Goal: Information Seeking & Learning: Check status

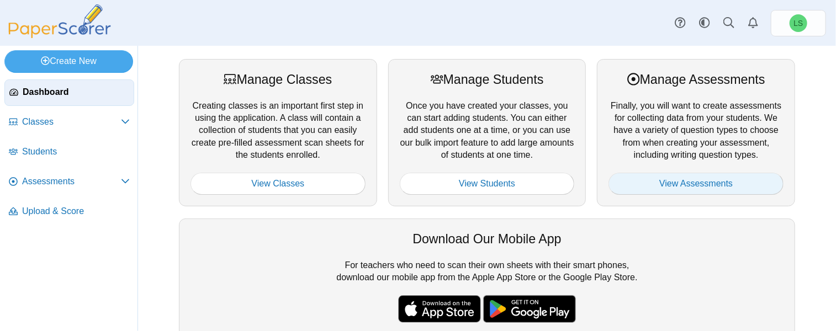
click at [662, 181] on link "View Assessments" at bounding box center [695, 184] width 175 height 22
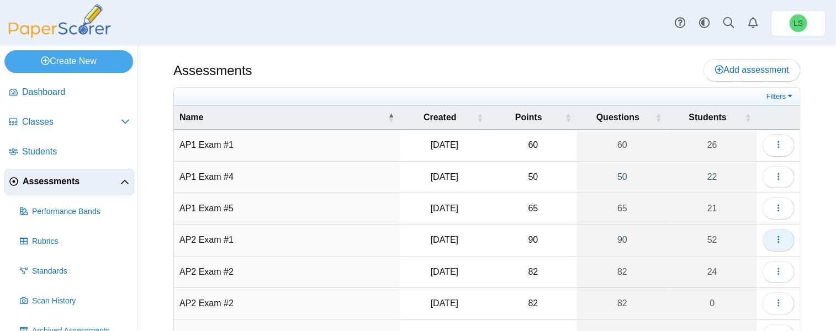
click at [774, 235] on icon "button" at bounding box center [778, 239] width 9 height 9
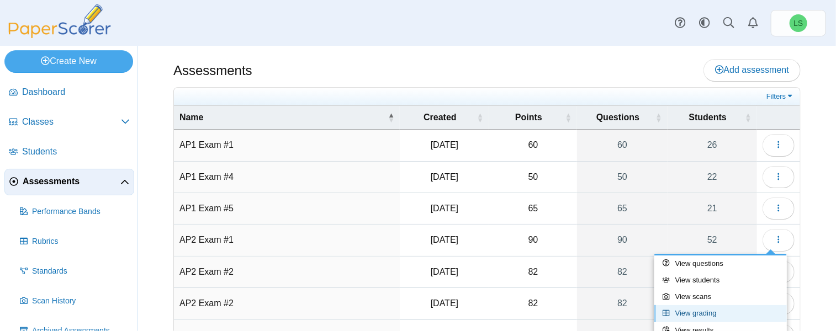
click at [714, 309] on link "View grading" at bounding box center [720, 313] width 132 height 17
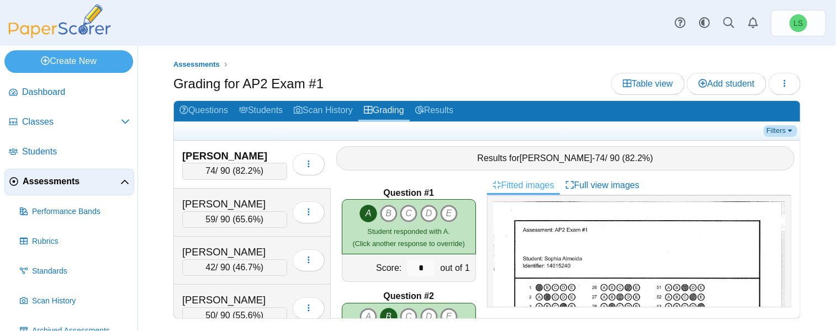
click at [788, 129] on link "Filters" at bounding box center [781, 130] width 34 height 11
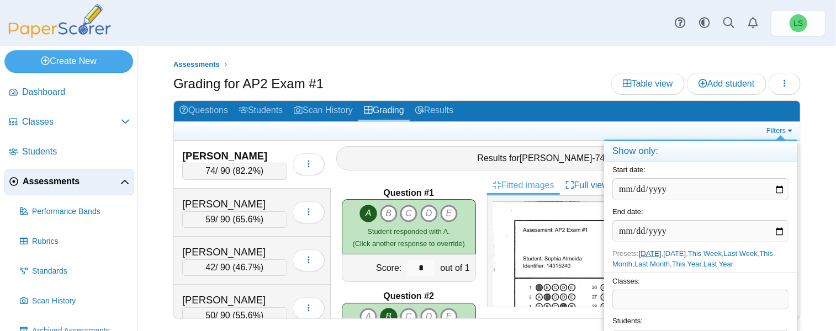
click at [651, 255] on link "Today" at bounding box center [650, 254] width 23 height 8
type input "**********"
click at [692, 195] on input "**********" at bounding box center [700, 189] width 177 height 22
click at [438, 136] on div "Filters" at bounding box center [487, 131] width 626 height 18
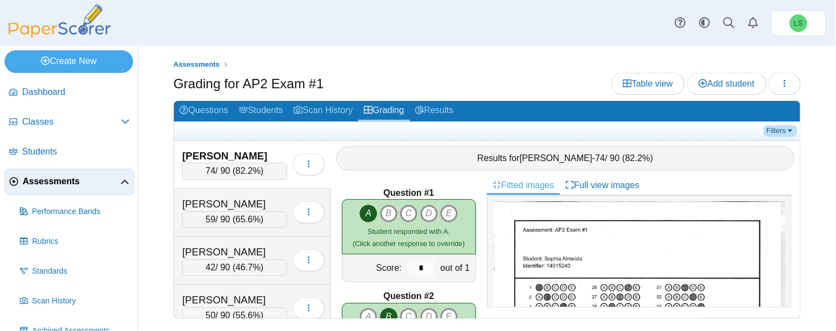
click at [779, 126] on link "Filters" at bounding box center [781, 130] width 34 height 11
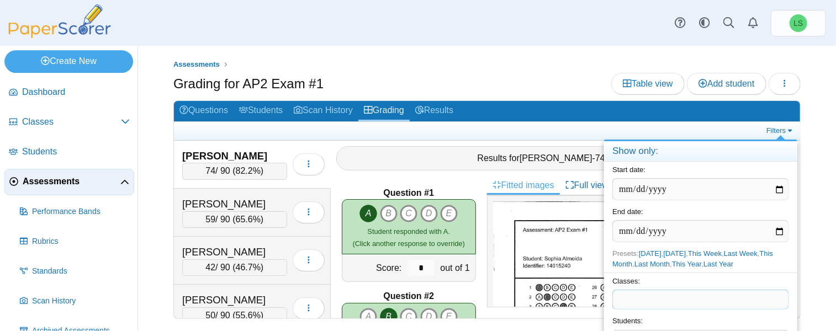
click at [632, 300] on span at bounding box center [701, 299] width 176 height 19
click at [51, 126] on span "Classes" at bounding box center [71, 122] width 99 height 12
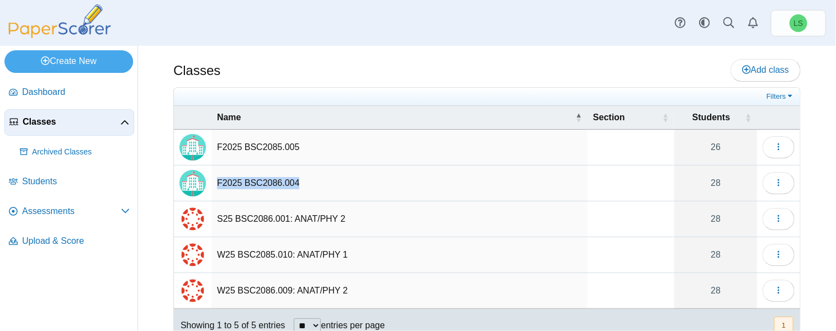
drag, startPoint x: 303, startPoint y: 182, endPoint x: 216, endPoint y: 183, distance: 86.1
click at [216, 183] on td "F2025 BSC2086.004" at bounding box center [399, 184] width 376 height 36
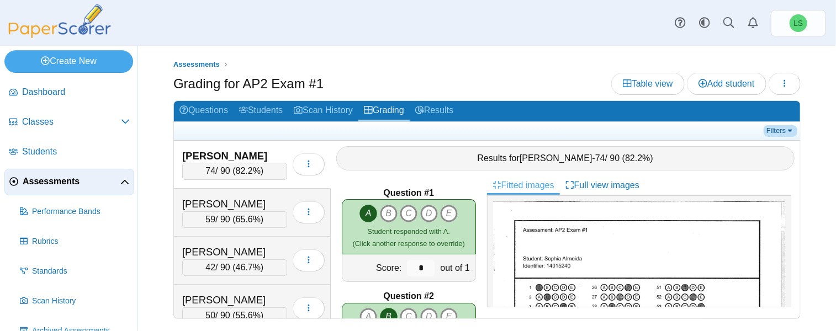
click at [779, 132] on link "Filters" at bounding box center [781, 130] width 34 height 11
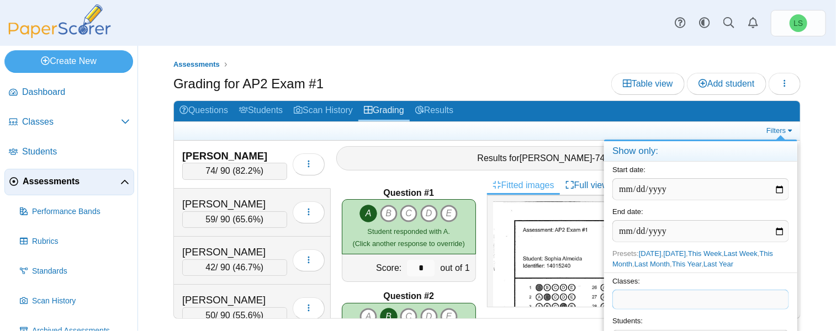
click at [629, 303] on span at bounding box center [701, 299] width 176 height 19
click at [62, 121] on span "Classes" at bounding box center [71, 122] width 99 height 12
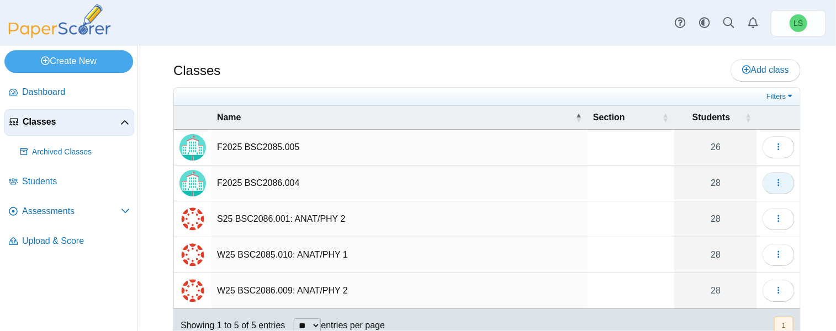
click at [774, 183] on icon "button" at bounding box center [778, 182] width 9 height 9
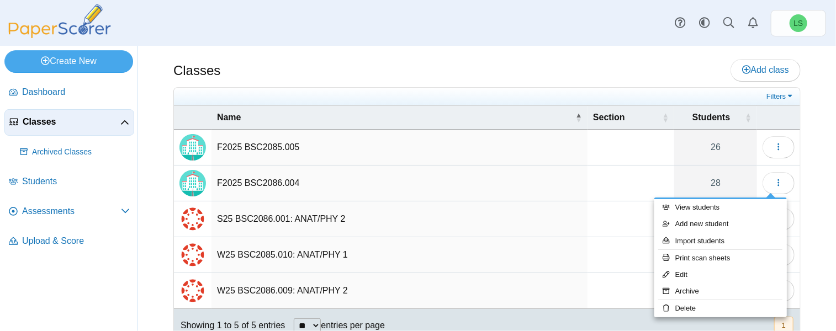
click at [311, 186] on td "F2025 BSC2086.004" at bounding box center [399, 184] width 376 height 36
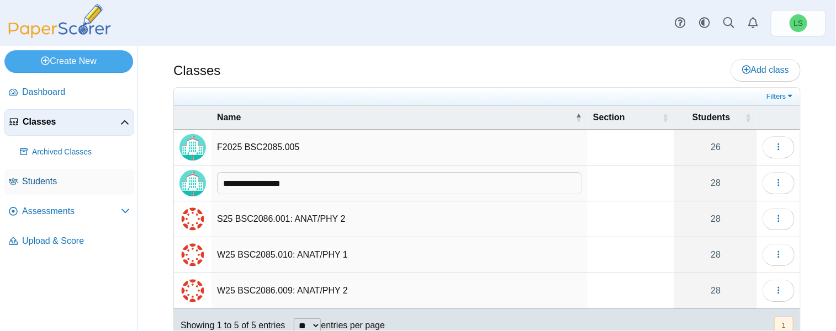
drag, startPoint x: 309, startPoint y: 186, endPoint x: 82, endPoint y: 183, distance: 227.5
click at [82, 183] on div "Create New Loading… Dashboard Classes" at bounding box center [418, 188] width 836 height 285
click at [62, 210] on span "Assessments" at bounding box center [71, 211] width 99 height 12
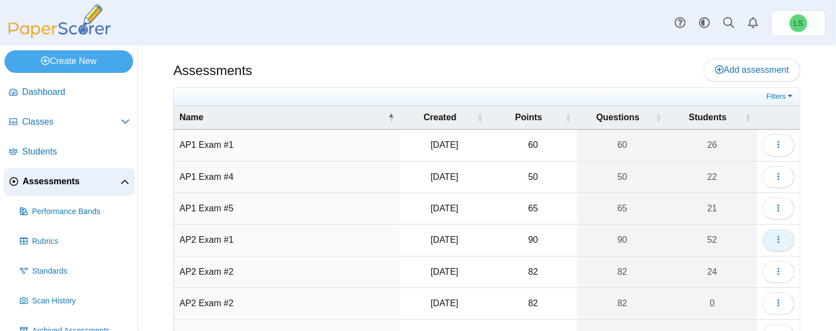
click at [777, 240] on button "button" at bounding box center [778, 240] width 32 height 22
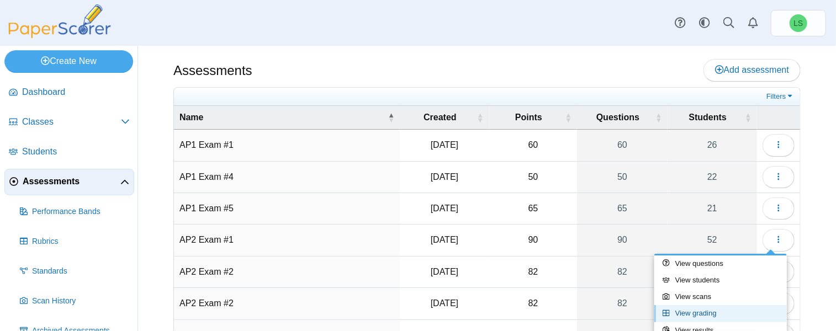
click at [698, 316] on link "View grading" at bounding box center [720, 313] width 132 height 17
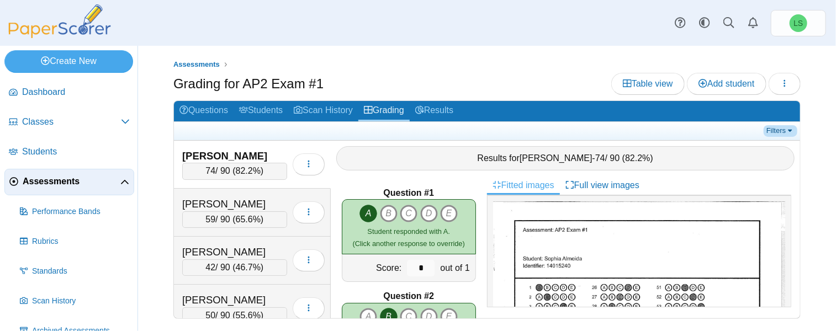
click at [781, 129] on link "Filters" at bounding box center [781, 130] width 34 height 11
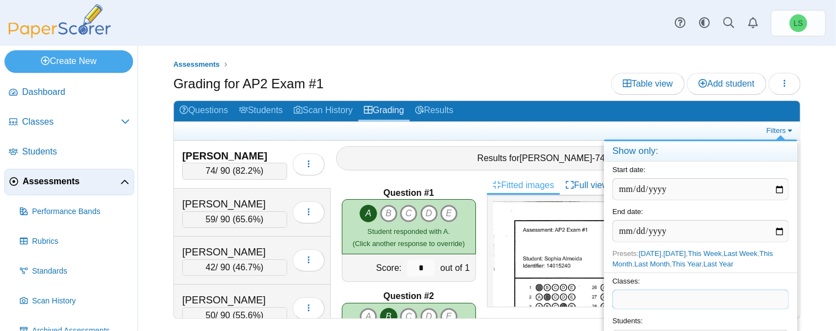
click at [631, 293] on span at bounding box center [701, 299] width 176 height 19
click at [648, 256] on link "[DATE]" at bounding box center [650, 254] width 23 height 8
type input "**********"
drag, startPoint x: 519, startPoint y: 107, endPoint x: 516, endPoint y: 78, distance: 28.3
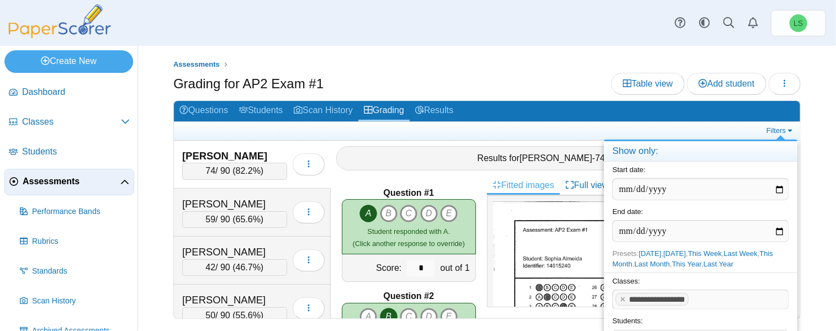
click at [516, 78] on div "Assessments Grading for AP2 Exam #1 Table view Add student Loading…" at bounding box center [486, 194] width 627 height 271
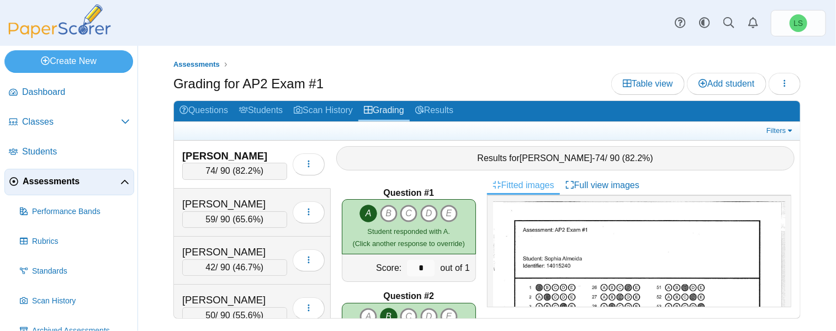
drag, startPoint x: 516, startPoint y: 78, endPoint x: 473, endPoint y: 72, distance: 44.1
click at [473, 72] on div "Assessments Grading for AP2 Exam #1 Table view Add student Loading…" at bounding box center [486, 194] width 627 height 271
click at [444, 110] on link "Results" at bounding box center [434, 111] width 49 height 20
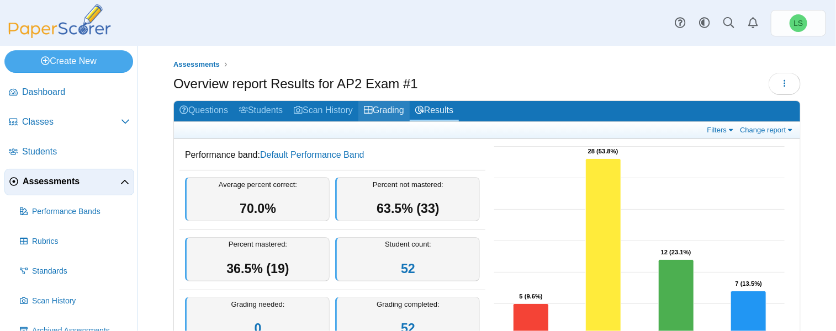
click at [381, 111] on link "Grading" at bounding box center [383, 111] width 51 height 20
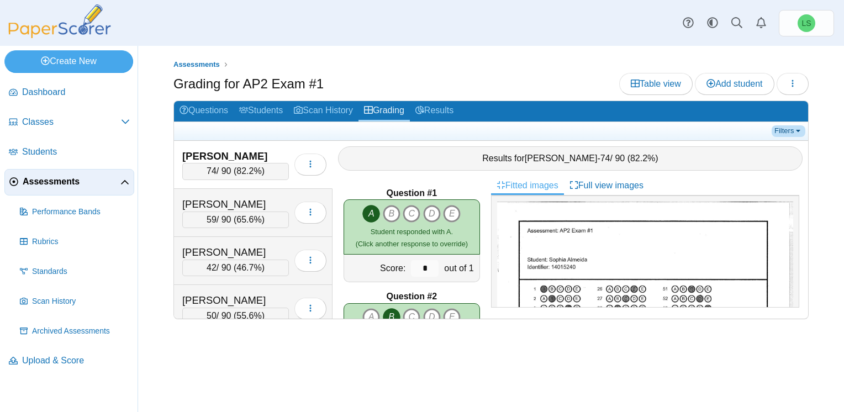
click at [794, 125] on link "Filters" at bounding box center [788, 130] width 34 height 11
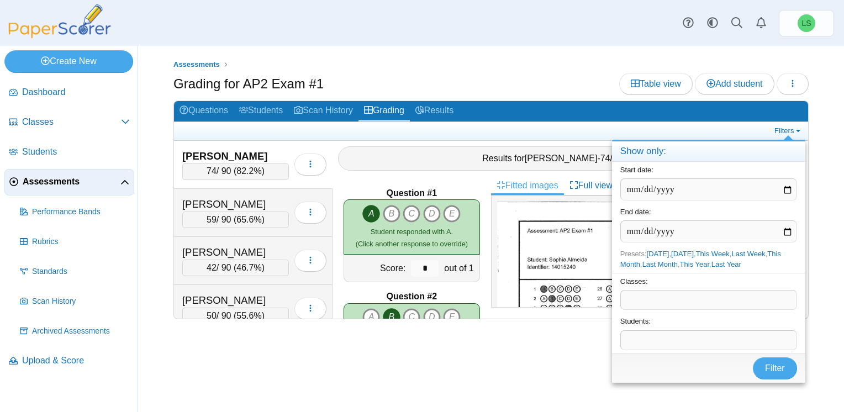
click at [634, 303] on span at bounding box center [709, 299] width 176 height 19
click at [762, 331] on button "Filter" at bounding box center [774, 368] width 44 height 22
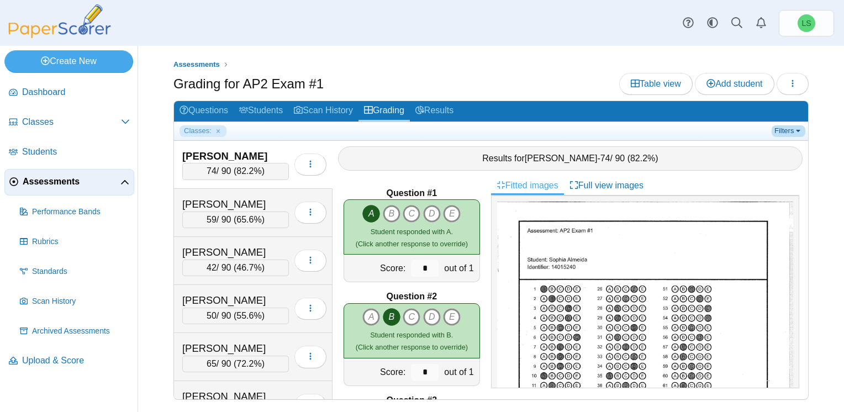
click at [777, 131] on link "Filters" at bounding box center [788, 130] width 34 height 11
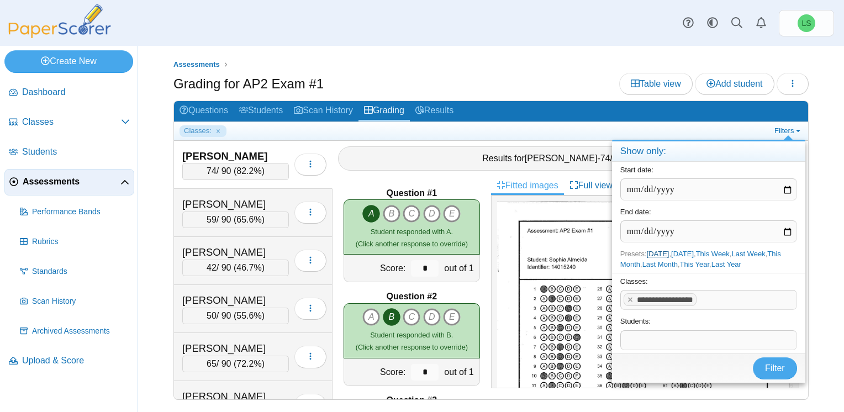
click at [664, 250] on link "[DATE]" at bounding box center [657, 254] width 23 height 8
type input "**********"
click at [773, 368] on span "Filter" at bounding box center [775, 367] width 20 height 9
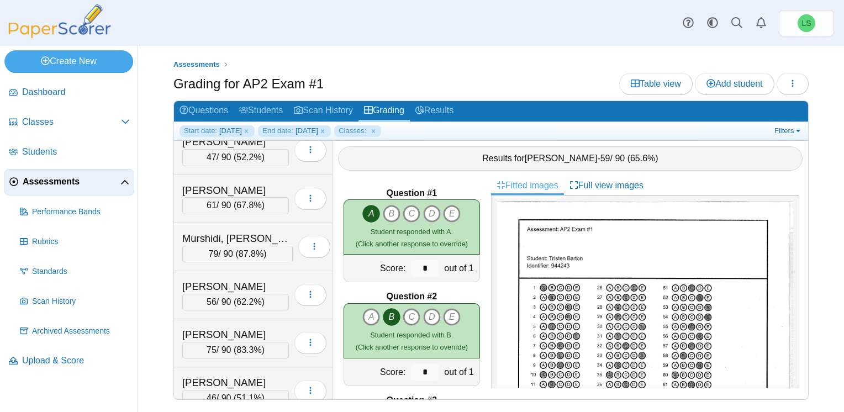
scroll to position [935, 0]
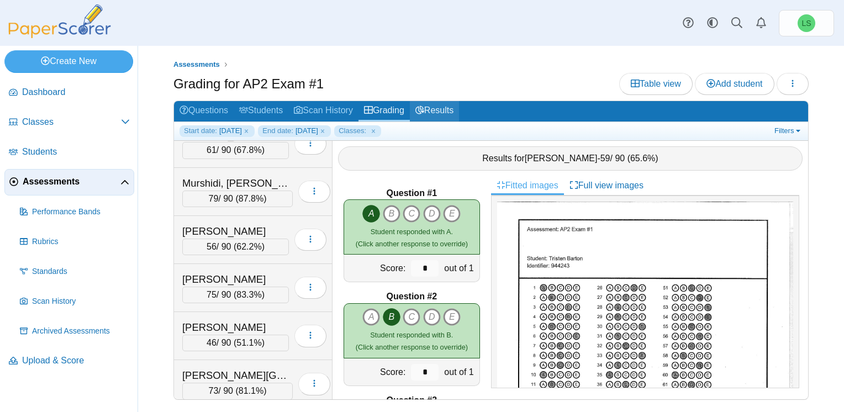
click at [435, 113] on link "Results" at bounding box center [434, 111] width 49 height 20
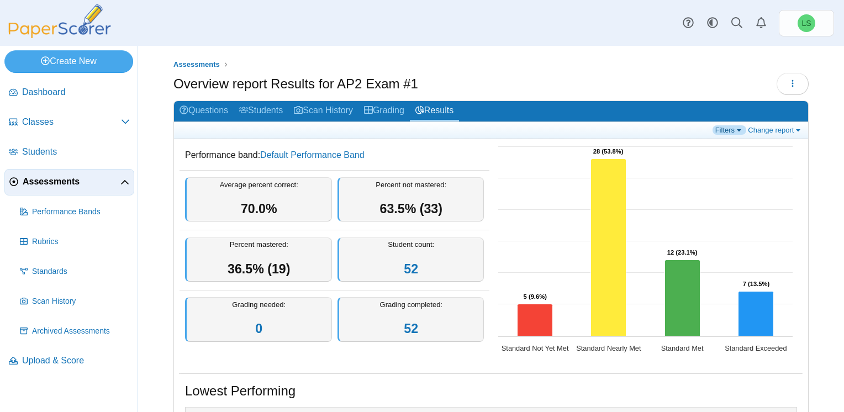
click at [720, 130] on link "Filters" at bounding box center [729, 129] width 34 height 9
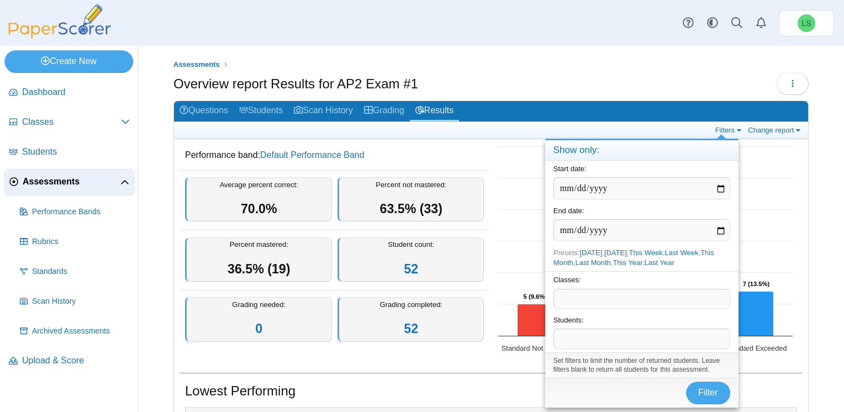
click at [581, 301] on span at bounding box center [642, 298] width 176 height 19
click at [590, 253] on link "Today" at bounding box center [590, 252] width 23 height 8
type input "**********"
click at [719, 394] on button "Filter" at bounding box center [708, 392] width 44 height 22
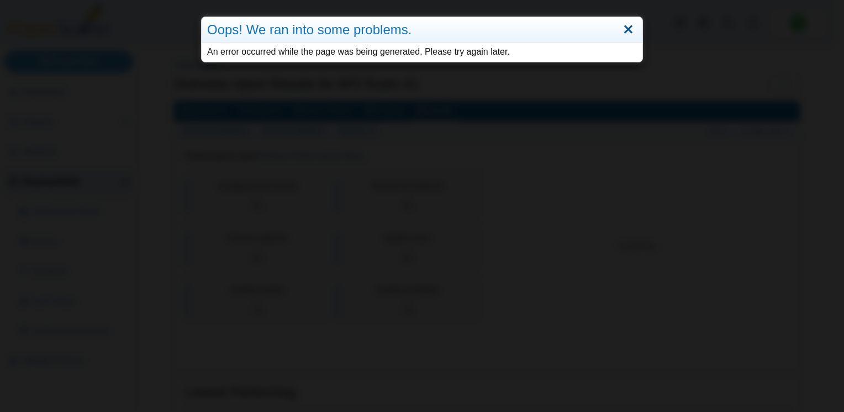
click at [621, 28] on link "Close" at bounding box center [627, 29] width 17 height 19
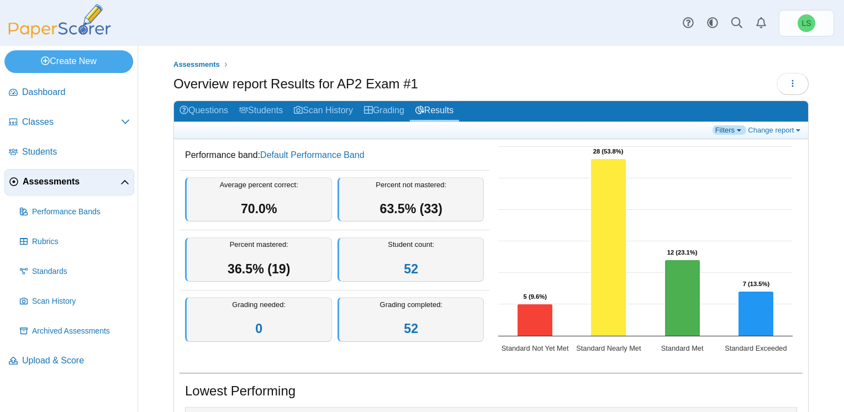
click at [731, 129] on link "Filters" at bounding box center [729, 129] width 34 height 9
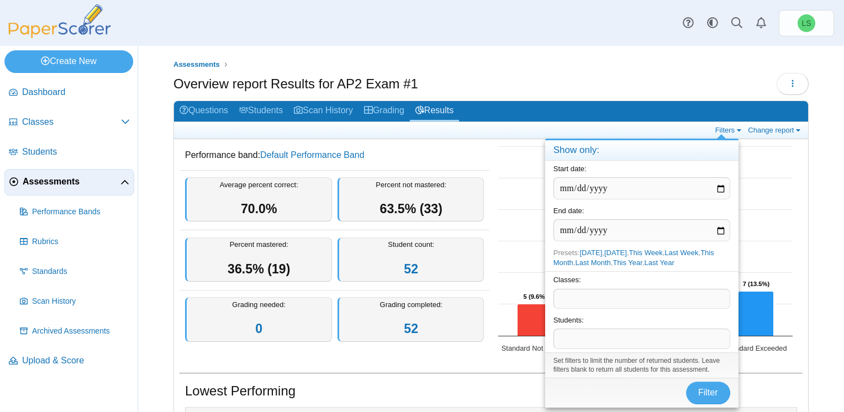
click at [571, 296] on span at bounding box center [642, 298] width 176 height 19
click at [715, 384] on button "Filter" at bounding box center [708, 392] width 44 height 22
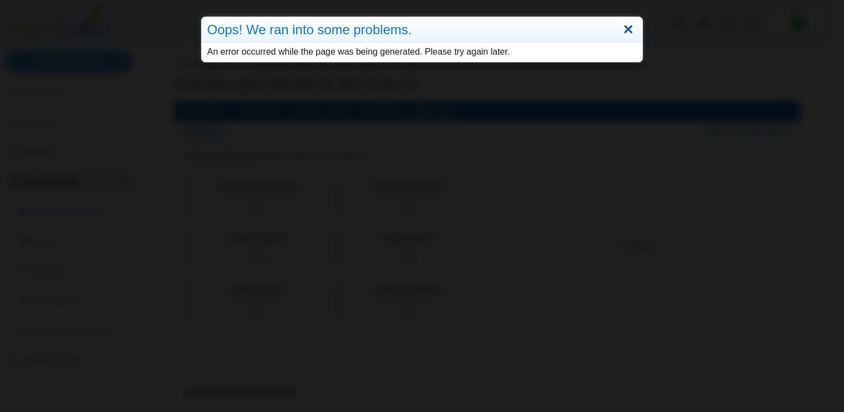
click at [621, 27] on link "Close" at bounding box center [627, 29] width 17 height 19
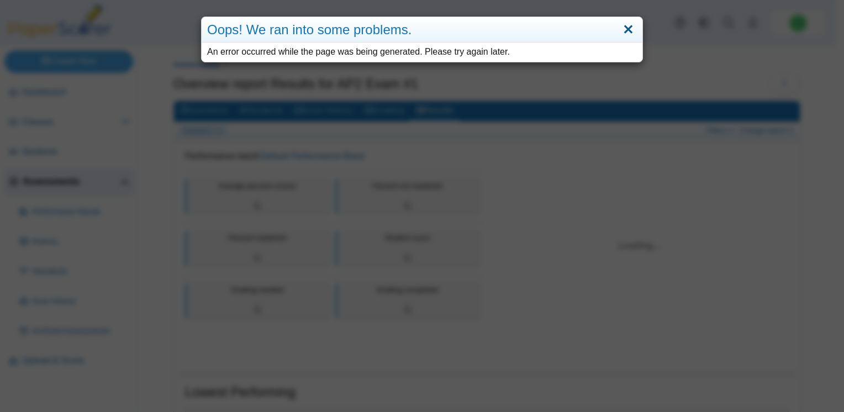
click at [622, 31] on link "Close" at bounding box center [627, 29] width 17 height 19
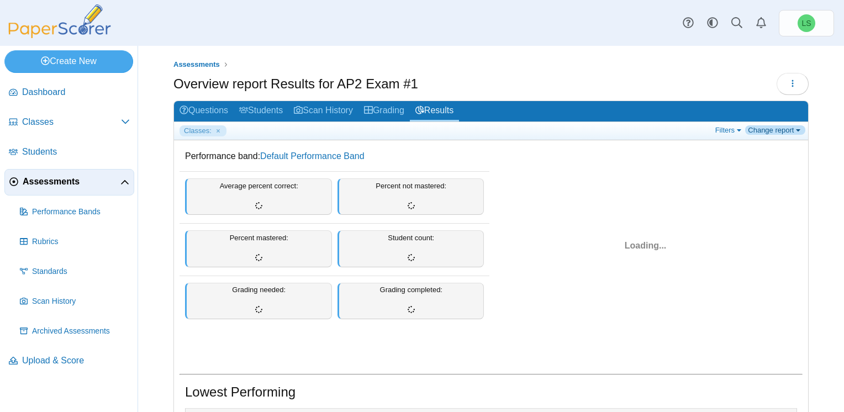
click at [772, 132] on link "Change report" at bounding box center [775, 129] width 60 height 9
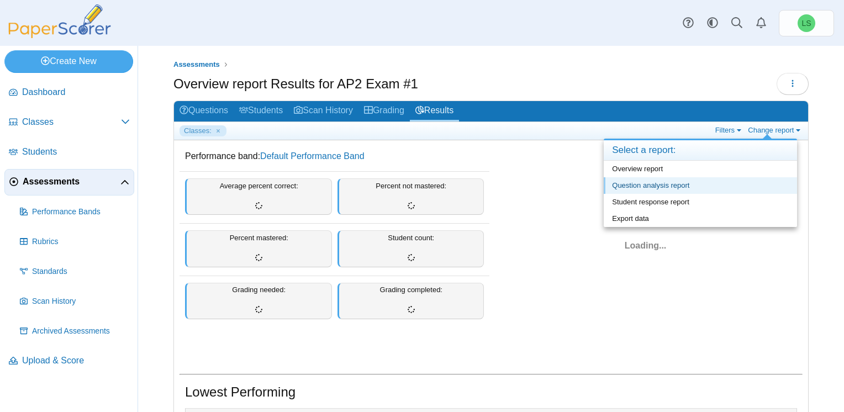
click at [626, 184] on link "Question analysis report" at bounding box center [699, 185] width 193 height 17
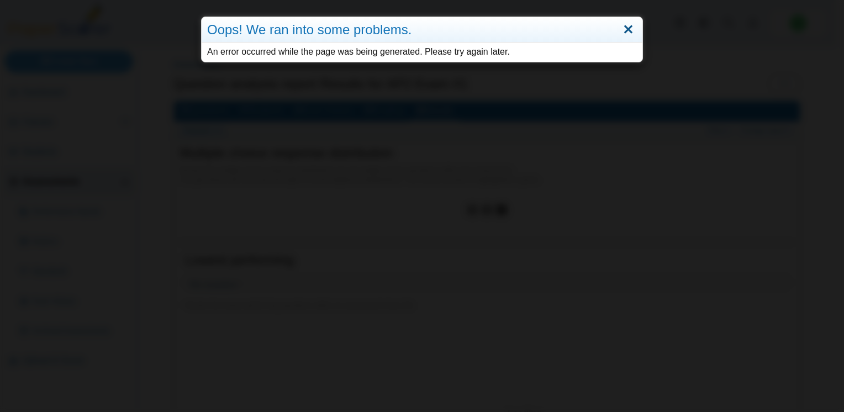
click at [623, 31] on link "Close" at bounding box center [627, 29] width 17 height 19
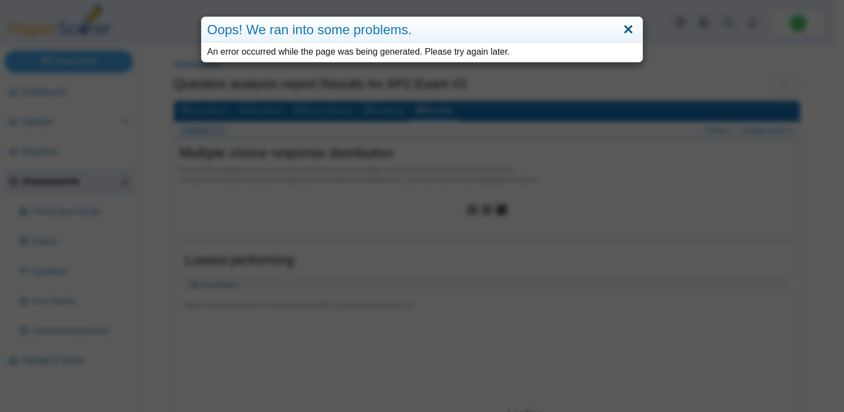
click at [627, 31] on link "Close" at bounding box center [627, 29] width 17 height 19
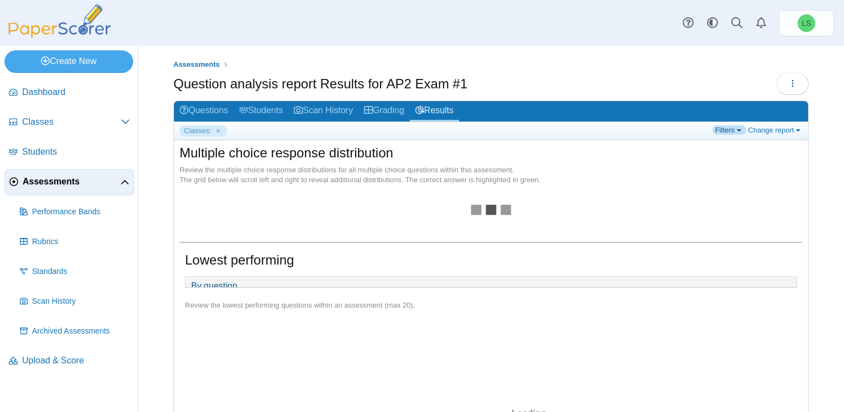
click at [724, 125] on link "Filters" at bounding box center [729, 129] width 34 height 9
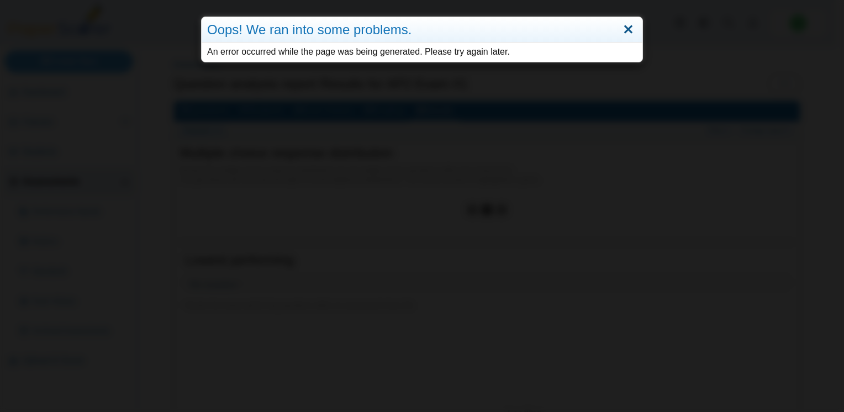
click at [627, 28] on link "Close" at bounding box center [627, 29] width 17 height 19
